Goal: Task Accomplishment & Management: Manage account settings

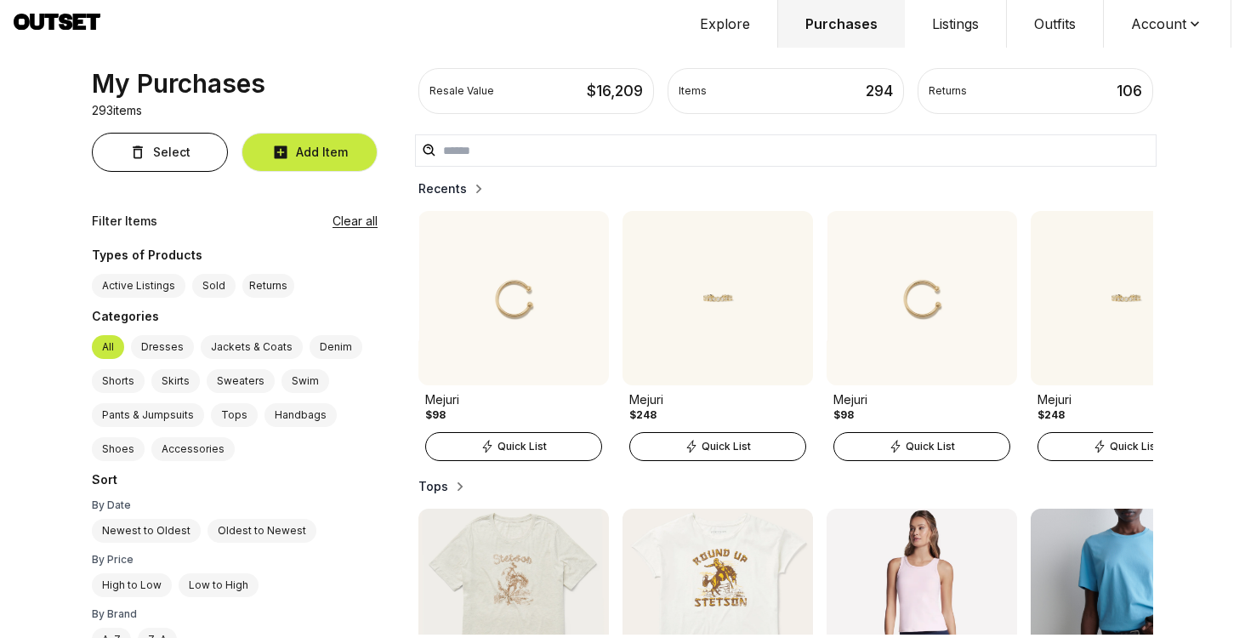
click at [1154, 43] on button "Account" at bounding box center [1168, 24] width 128 height 48
click at [1151, 48] on span "Profile" at bounding box center [1157, 56] width 150 height 31
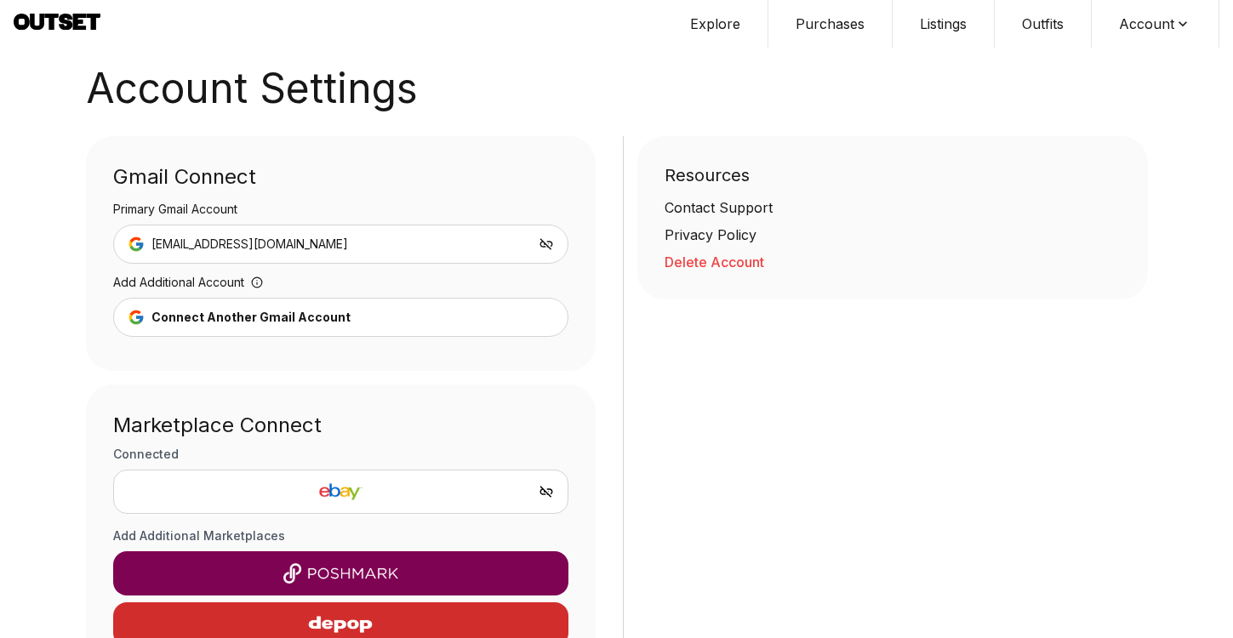
click at [736, 265] on button "Delete Account" at bounding box center [892, 262] width 456 height 20
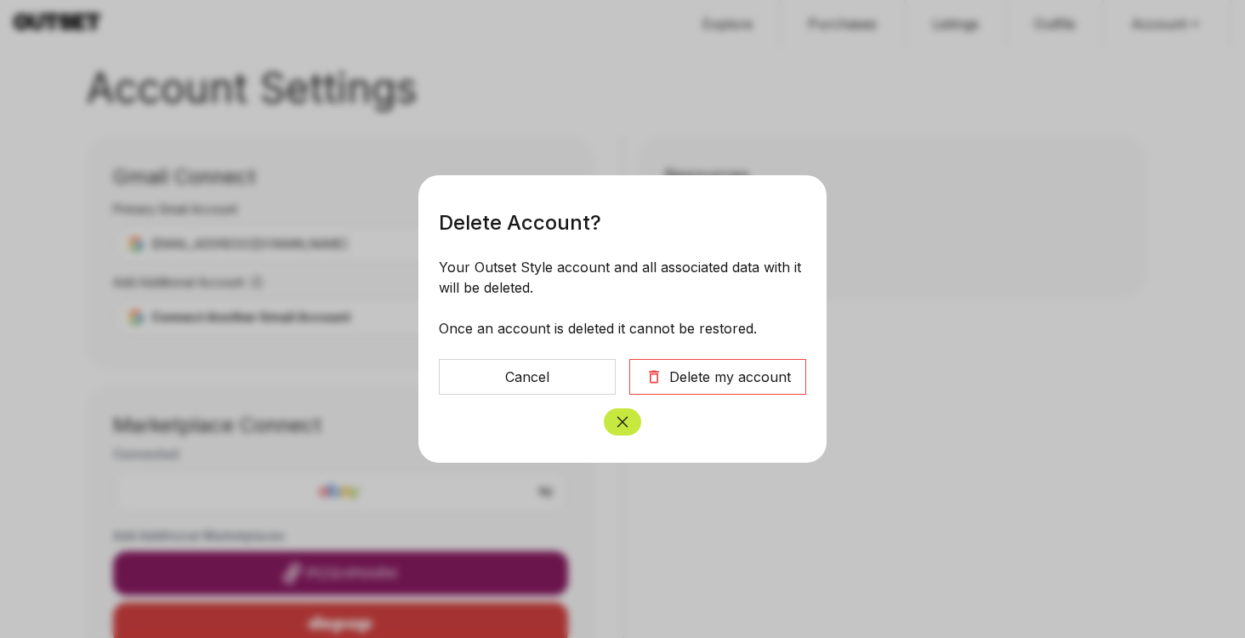
click at [718, 385] on div "Delete my account" at bounding box center [731, 377] width 122 height 20
click at [685, 370] on div "Delete my account" at bounding box center [731, 377] width 122 height 20
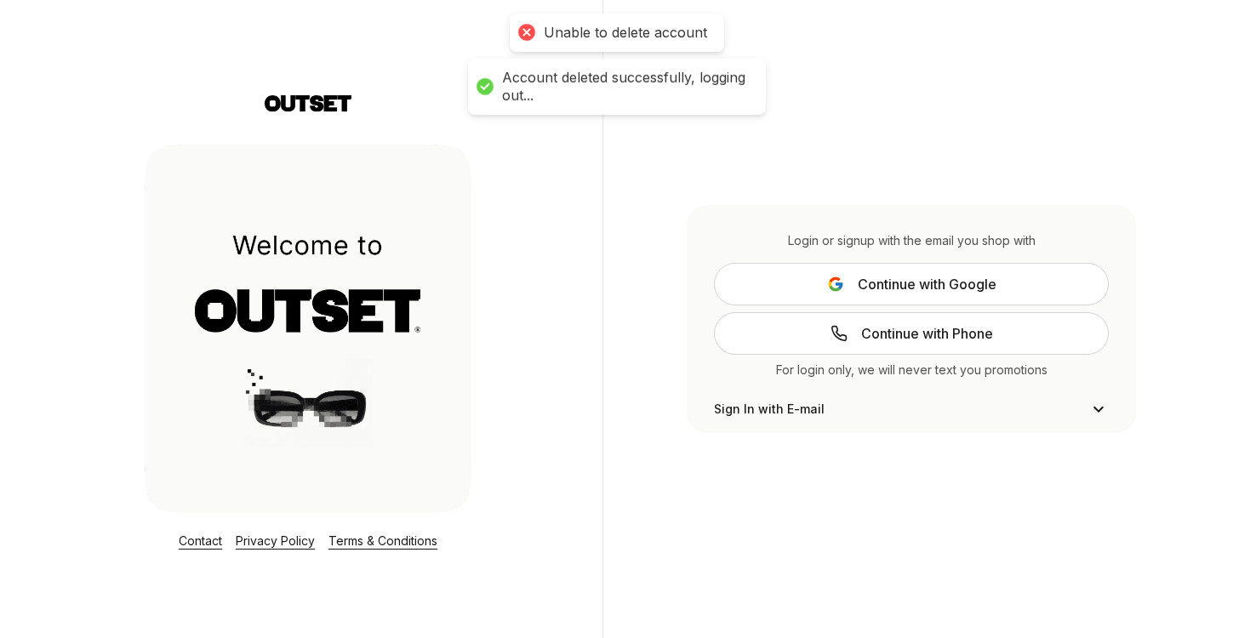
click at [862, 291] on span "Continue with Google" at bounding box center [927, 284] width 139 height 20
